Goal: Task Accomplishment & Management: Use online tool/utility

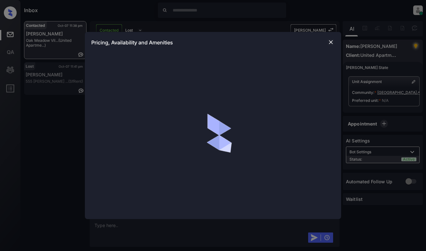
scroll to position [293, 0]
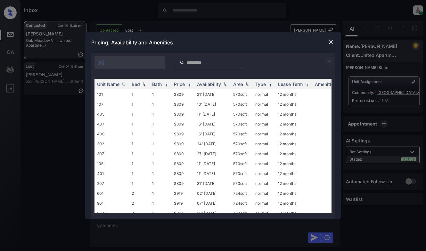
click at [329, 63] on img at bounding box center [329, 62] width 8 height 8
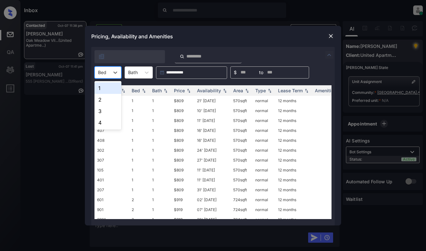
click at [101, 76] on div "Bed" at bounding box center [102, 72] width 15 height 9
click at [104, 103] on div "2" at bounding box center [107, 100] width 27 height 12
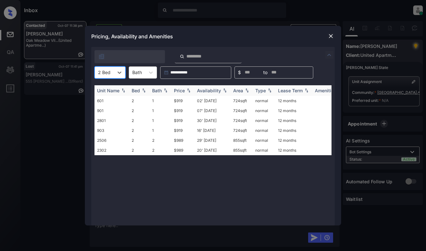
click at [189, 92] on img at bounding box center [188, 90] width 6 height 4
click at [189, 92] on img at bounding box center [188, 90] width 6 height 5
click at [187, 101] on td "$919" at bounding box center [182, 101] width 23 height 10
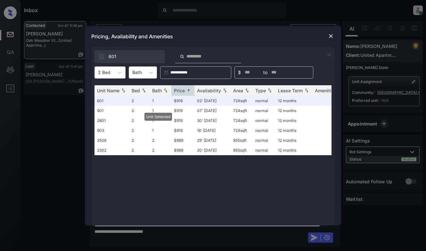
click at [332, 40] on div "Pricing, Availability and Amenities" at bounding box center [213, 36] width 256 height 21
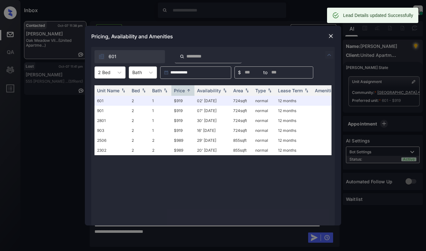
click at [328, 37] on img at bounding box center [330, 36] width 6 height 6
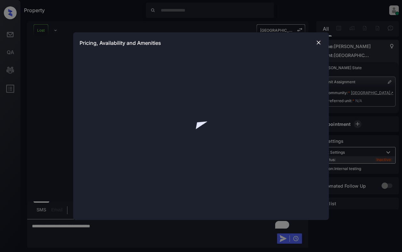
scroll to position [1917, 0]
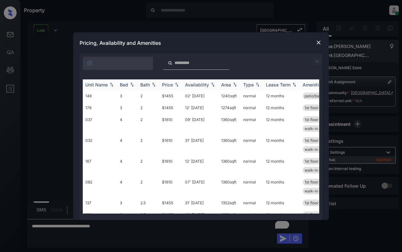
click at [166, 85] on div "Price" at bounding box center [167, 84] width 11 height 5
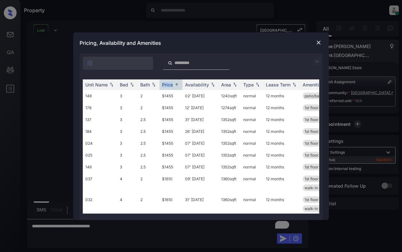
click at [319, 41] on img at bounding box center [319, 42] width 6 height 6
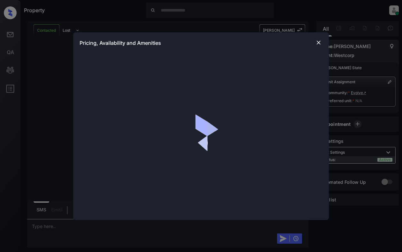
scroll to position [595, 0]
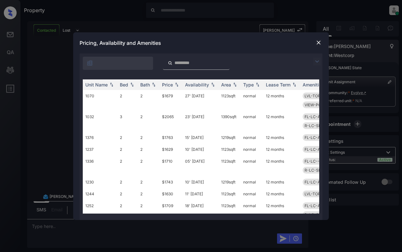
click at [317, 60] on img at bounding box center [318, 62] width 8 height 8
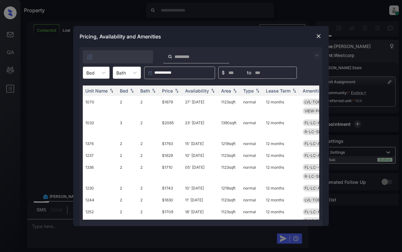
click at [97, 74] on div "Bed" at bounding box center [90, 72] width 15 height 9
click at [95, 99] on div "2" at bounding box center [96, 100] width 27 height 12
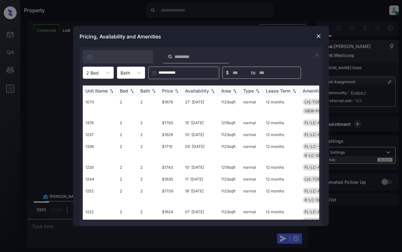
click at [166, 89] on div "Price" at bounding box center [167, 90] width 11 height 5
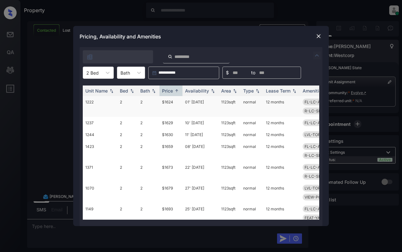
click at [165, 107] on td "$1624" at bounding box center [171, 106] width 23 height 21
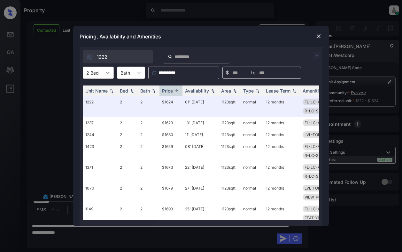
click at [111, 73] on div at bounding box center [108, 73] width 12 height 12
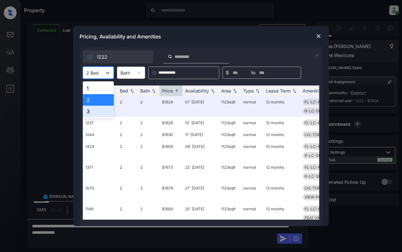
click at [103, 111] on div "3" at bounding box center [98, 112] width 31 height 12
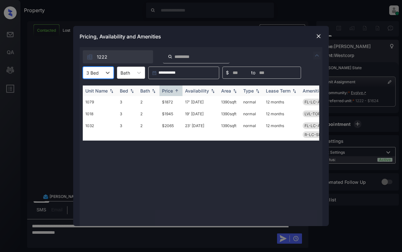
click at [171, 91] on div "Price" at bounding box center [167, 90] width 11 height 5
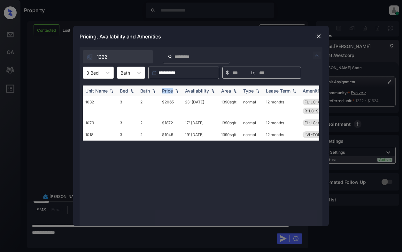
click at [171, 91] on div "Price" at bounding box center [167, 90] width 11 height 5
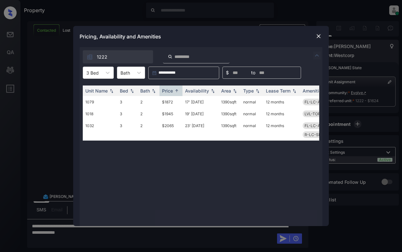
click at [319, 33] on img at bounding box center [319, 36] width 6 height 6
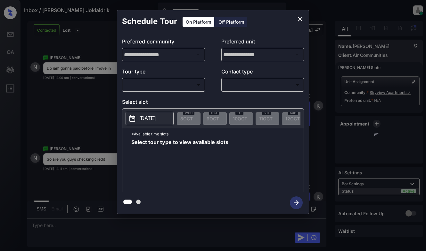
scroll to position [3858, 0]
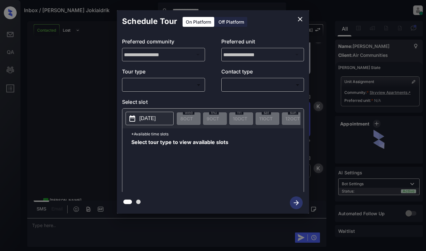
click at [183, 88] on body "**********" at bounding box center [213, 125] width 426 height 251
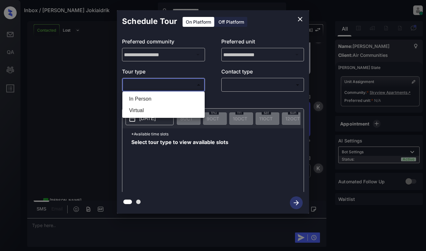
click at [299, 20] on div at bounding box center [213, 125] width 426 height 251
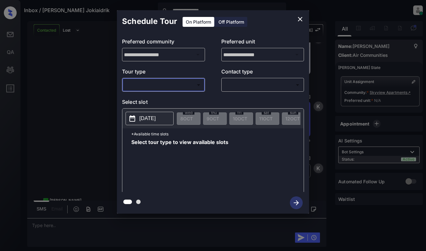
click at [298, 18] on icon "close" at bounding box center [300, 19] width 8 height 8
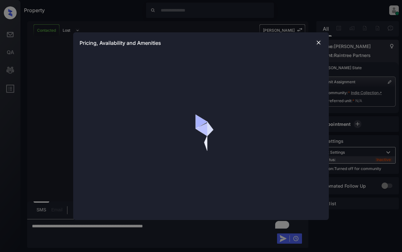
scroll to position [430, 0]
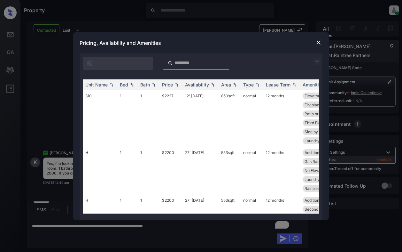
click at [316, 59] on img at bounding box center [318, 62] width 8 height 8
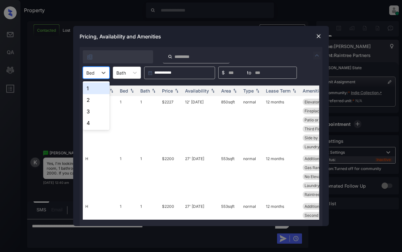
click at [93, 74] on div at bounding box center [90, 72] width 8 height 7
click at [94, 89] on div "1" at bounding box center [96, 89] width 27 height 12
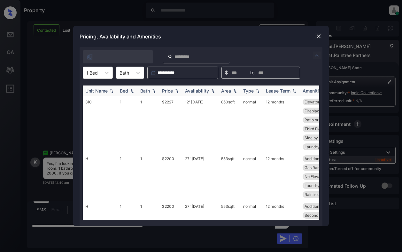
click at [178, 89] on img at bounding box center [177, 91] width 6 height 4
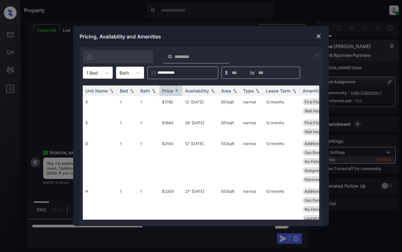
click at [93, 73] on div at bounding box center [92, 72] width 12 height 7
click at [93, 100] on div "2" at bounding box center [98, 100] width 30 height 12
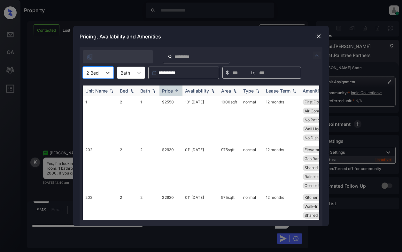
click at [184, 91] on th "Availability" at bounding box center [201, 90] width 36 height 11
click at [175, 91] on img at bounding box center [177, 91] width 6 height 4
click at [318, 33] on img at bounding box center [319, 36] width 6 height 6
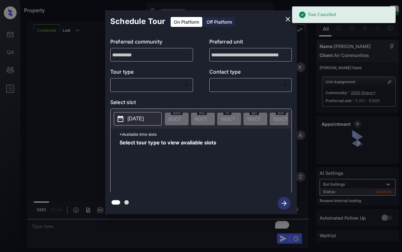
scroll to position [6742, 0]
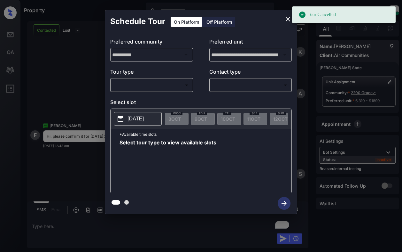
click at [159, 89] on body "Tour Cancelled Property [PERSON_NAME] Online Set yourself offline Set yourself …" at bounding box center [201, 126] width 402 height 252
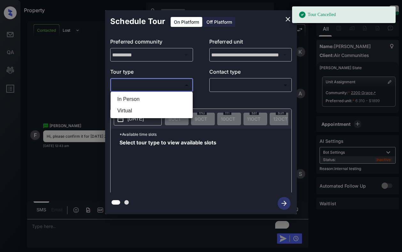
click at [161, 100] on li "In Person" at bounding box center [151, 99] width 79 height 12
type input "********"
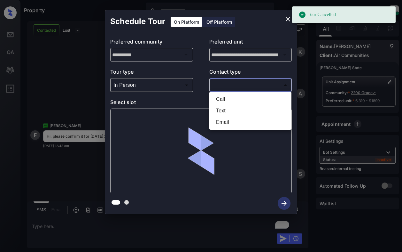
click at [232, 87] on body "Tour Cancelled Property Dominic Ceralde Online Set yourself offline Set yoursel…" at bounding box center [201, 126] width 402 height 252
click at [225, 108] on li "Text" at bounding box center [250, 111] width 79 height 12
type input "****"
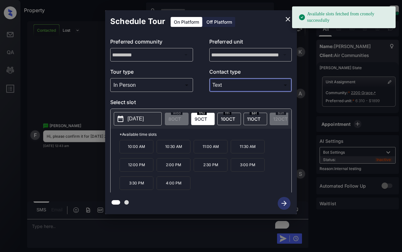
click at [127, 122] on button "2025-10-09" at bounding box center [138, 118] width 48 height 13
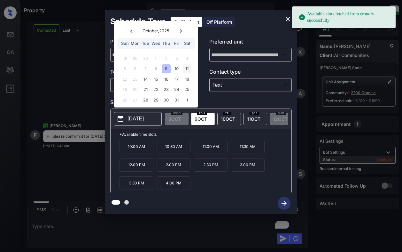
click at [187, 66] on div "11" at bounding box center [187, 68] width 9 height 9
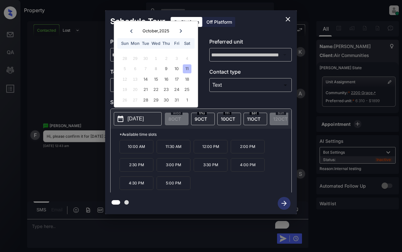
click at [234, 148] on p "2:00 PM" at bounding box center [248, 146] width 34 height 13
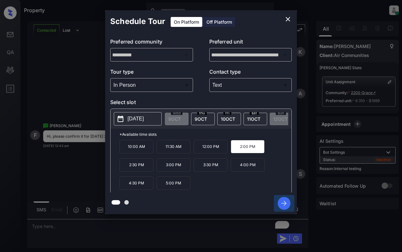
click at [287, 199] on icon "button" at bounding box center [284, 203] width 13 height 13
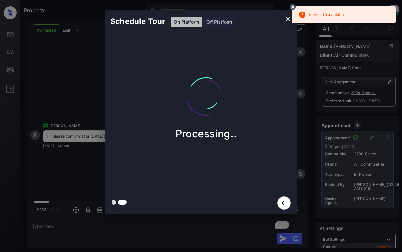
click at [293, 7] on icon at bounding box center [293, 7] width 6 height 6
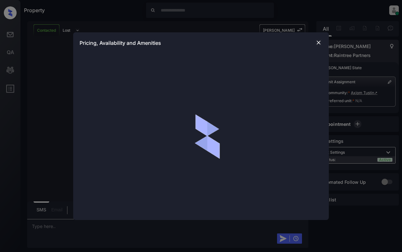
scroll to position [308, 0]
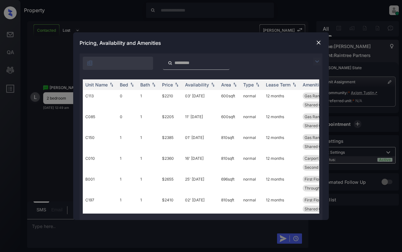
click at [318, 63] on img at bounding box center [318, 62] width 8 height 8
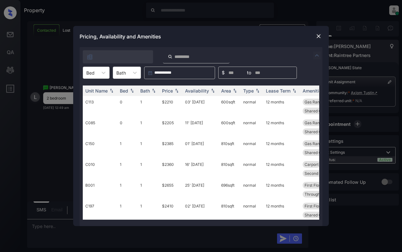
click at [96, 76] on div "Bed" at bounding box center [90, 72] width 15 height 9
click at [97, 109] on div "2" at bounding box center [96, 112] width 27 height 12
click at [172, 88] on div "Price" at bounding box center [167, 90] width 11 height 5
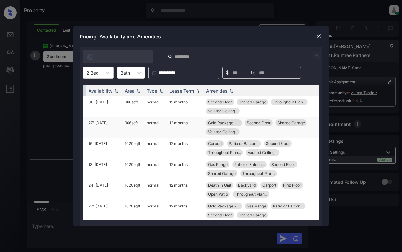
scroll to position [350, 0]
click at [317, 33] on img at bounding box center [319, 36] width 6 height 6
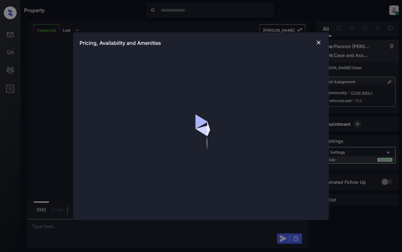
scroll to position [1172, 0]
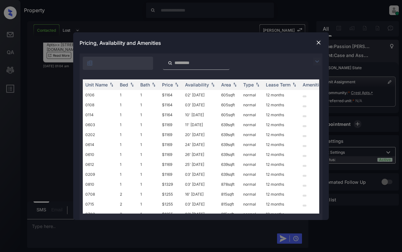
click at [317, 63] on img at bounding box center [318, 62] width 8 height 8
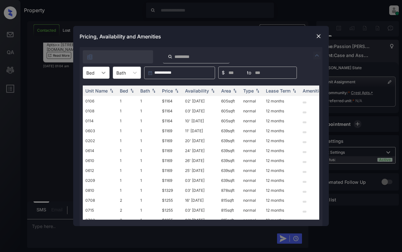
click at [102, 69] on icon at bounding box center [103, 72] width 6 height 6
click at [98, 87] on div "1" at bounding box center [96, 89] width 27 height 12
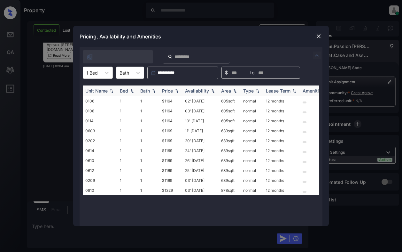
click at [167, 91] on div "Price" at bounding box center [167, 90] width 11 height 5
click at [171, 100] on td "$1164" at bounding box center [171, 101] width 23 height 10
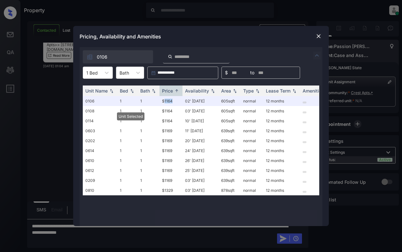
click at [319, 34] on img at bounding box center [319, 36] width 6 height 6
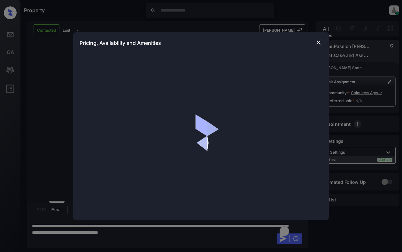
scroll to position [1051, 0]
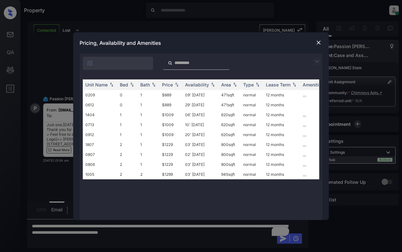
click at [314, 63] on img at bounding box center [318, 62] width 8 height 8
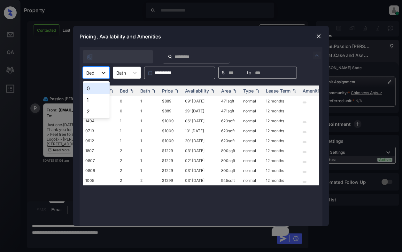
click at [100, 72] on div at bounding box center [104, 73] width 12 height 12
click at [93, 98] on div "1" at bounding box center [96, 100] width 27 height 12
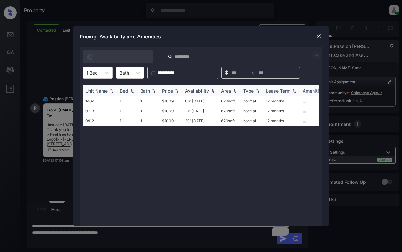
click at [173, 88] on div "Price" at bounding box center [167, 90] width 11 height 5
click at [159, 98] on td "1" at bounding box center [149, 101] width 22 height 10
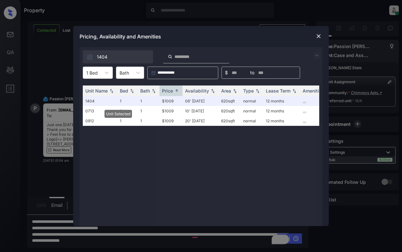
click at [318, 35] on img at bounding box center [319, 36] width 6 height 6
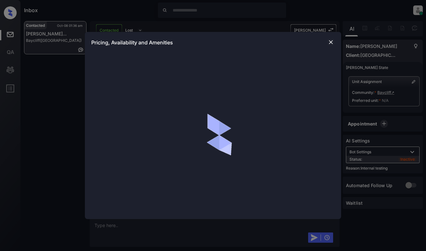
scroll to position [920, 0]
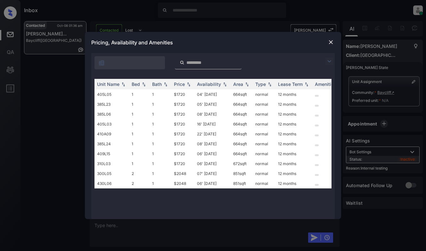
click at [331, 61] on img at bounding box center [329, 62] width 8 height 8
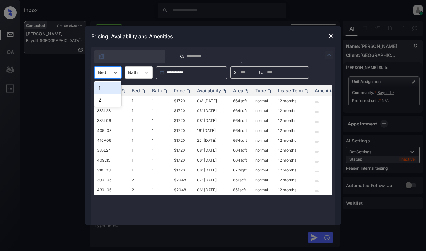
click at [107, 73] on div "Bed" at bounding box center [102, 72] width 15 height 9
click at [107, 92] on div "1" at bounding box center [107, 89] width 27 height 12
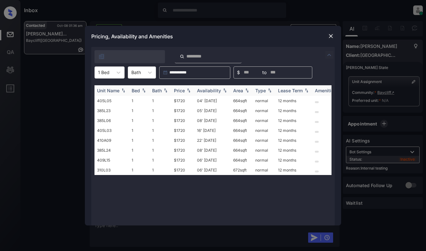
click at [181, 93] on div "Price" at bounding box center [179, 90] width 11 height 5
click at [187, 102] on td "$1720" at bounding box center [182, 101] width 23 height 10
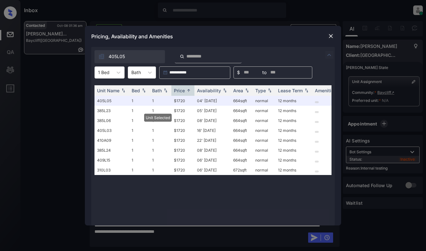
click at [329, 36] on img at bounding box center [330, 36] width 6 height 6
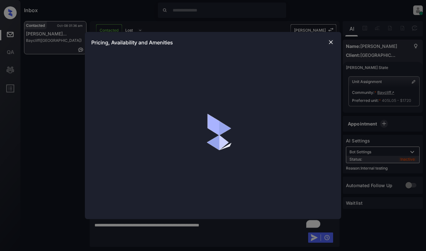
scroll to position [962, 0]
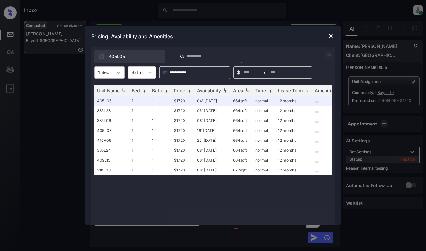
click at [114, 76] on div at bounding box center [119, 73] width 12 height 12
click at [113, 100] on div "2" at bounding box center [109, 100] width 30 height 12
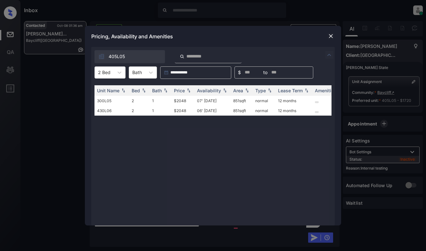
click at [332, 35] on img at bounding box center [330, 36] width 6 height 6
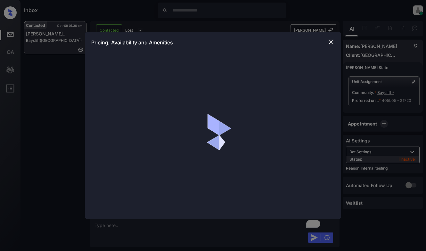
scroll to position [962, 0]
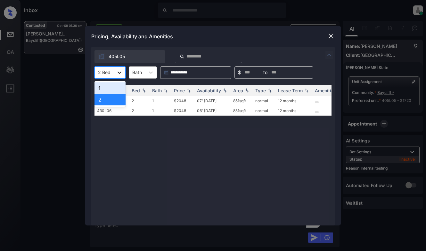
click at [119, 69] on icon at bounding box center [119, 72] width 6 height 6
click at [112, 87] on div "1" at bounding box center [109, 89] width 31 height 12
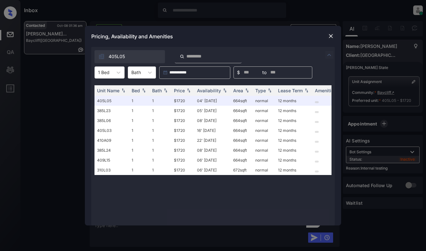
click at [230, 36] on div "Pricing, Availability and Amenities" at bounding box center [213, 36] width 256 height 21
click at [329, 36] on img at bounding box center [330, 36] width 6 height 6
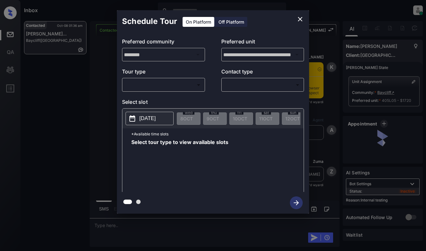
scroll to position [1136, 0]
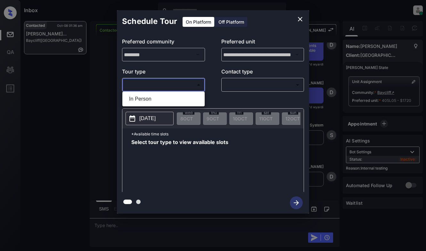
click at [145, 87] on body "Inbox [PERSON_NAME] Online Set yourself offline Set yourself on break Profile S…" at bounding box center [213, 125] width 426 height 251
click at [145, 100] on li "In Person" at bounding box center [163, 99] width 79 height 12
type input "********"
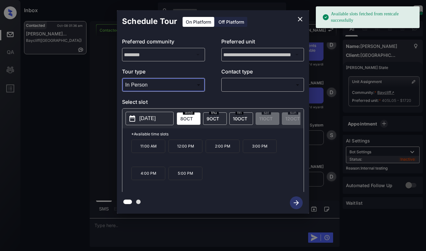
click at [155, 122] on p "[DATE]" at bounding box center [147, 119] width 16 height 8
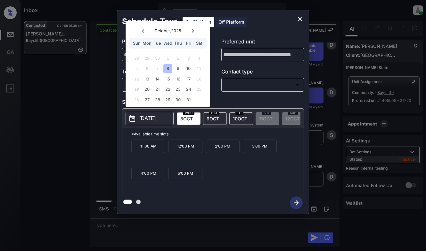
click at [299, 20] on icon "close" at bounding box center [300, 19] width 8 height 8
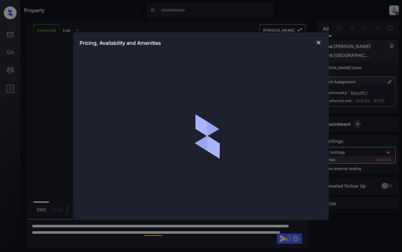
scroll to position [1426, 0]
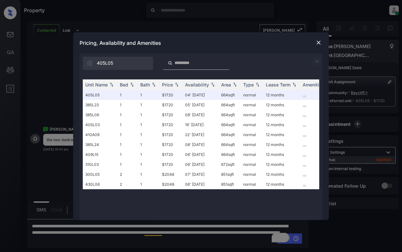
click at [320, 41] on img at bounding box center [319, 42] width 6 height 6
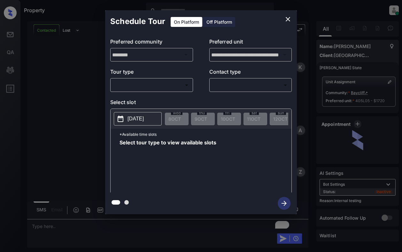
scroll to position [1483, 0]
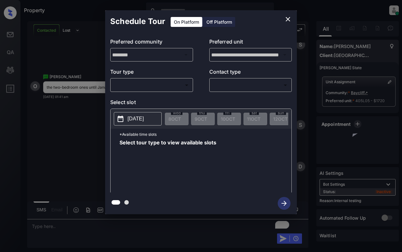
click at [152, 85] on body "Property [PERSON_NAME] Online Set yourself offline Set yourself on break Profil…" at bounding box center [201, 126] width 402 height 252
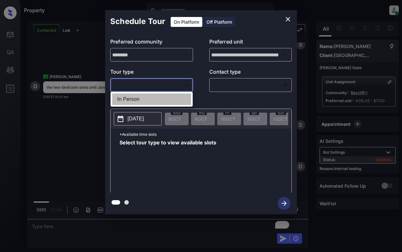
click at [153, 95] on li "In Person" at bounding box center [151, 99] width 79 height 12
type input "********"
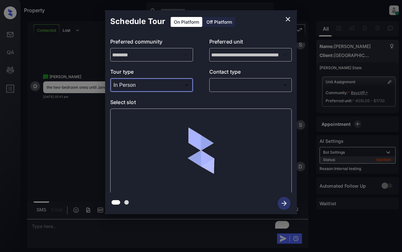
click at [237, 83] on body "Property [PERSON_NAME] Online Set yourself offline Set yourself on break Profil…" at bounding box center [201, 126] width 402 height 252
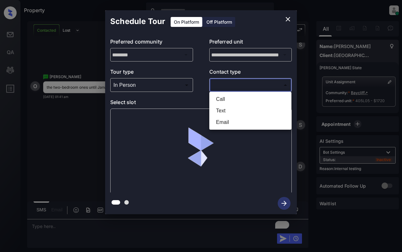
click at [239, 108] on li "Text" at bounding box center [250, 111] width 79 height 12
type input "****"
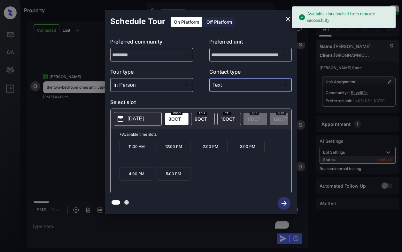
click at [215, 149] on p "2:00 PM" at bounding box center [211, 146] width 34 height 13
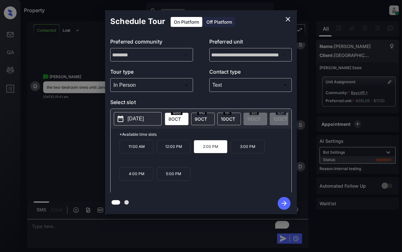
click at [284, 201] on icon "button" at bounding box center [284, 203] width 5 height 5
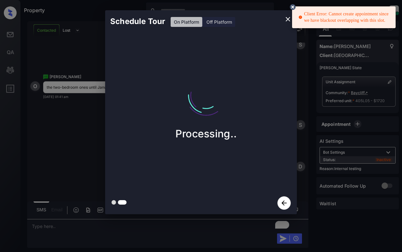
click at [292, 6] on icon at bounding box center [293, 7] width 6 height 6
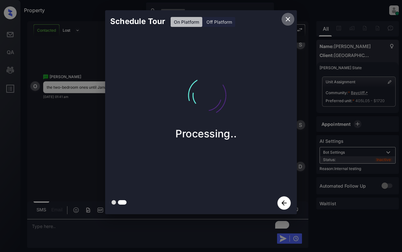
click at [287, 19] on icon "close" at bounding box center [288, 19] width 8 height 8
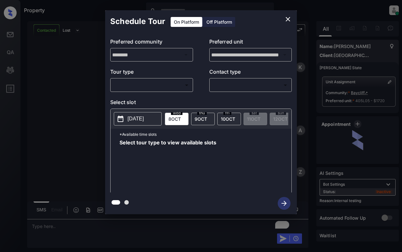
scroll to position [1483, 0]
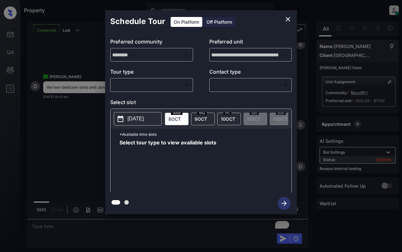
click at [183, 84] on body "Property [PERSON_NAME] Online Set yourself offline Set yourself on break Profil…" at bounding box center [201, 126] width 402 height 252
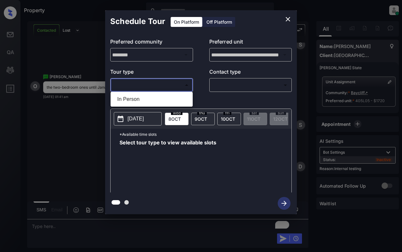
click at [178, 105] on ul "In Person" at bounding box center [152, 99] width 82 height 15
click at [180, 103] on li "In Person" at bounding box center [151, 99] width 79 height 12
type input "********"
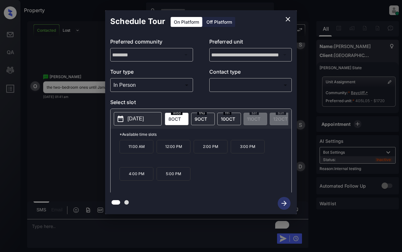
click at [290, 20] on icon "close" at bounding box center [288, 19] width 8 height 8
